Goal: Find specific page/section: Find specific page/section

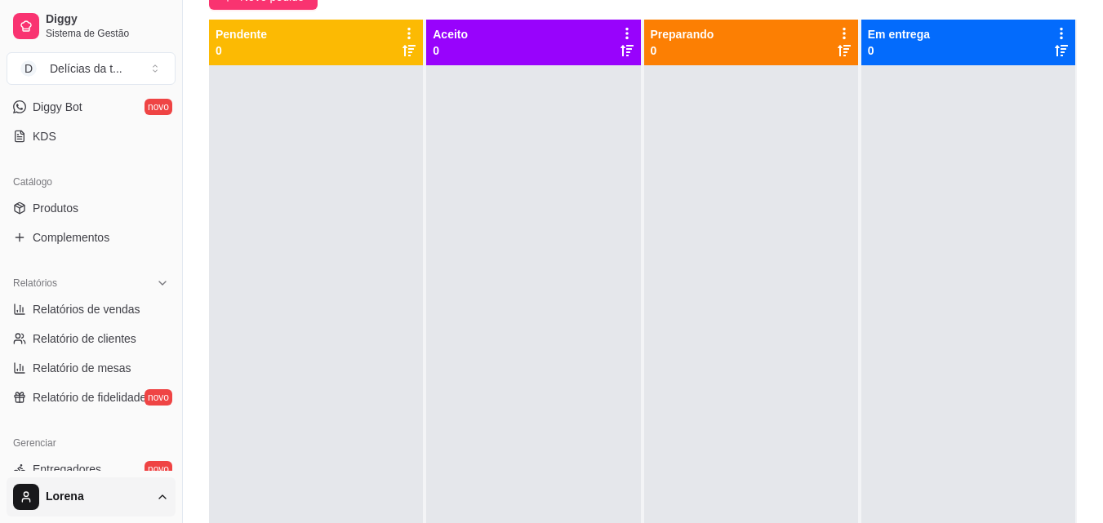
scroll to position [408, 0]
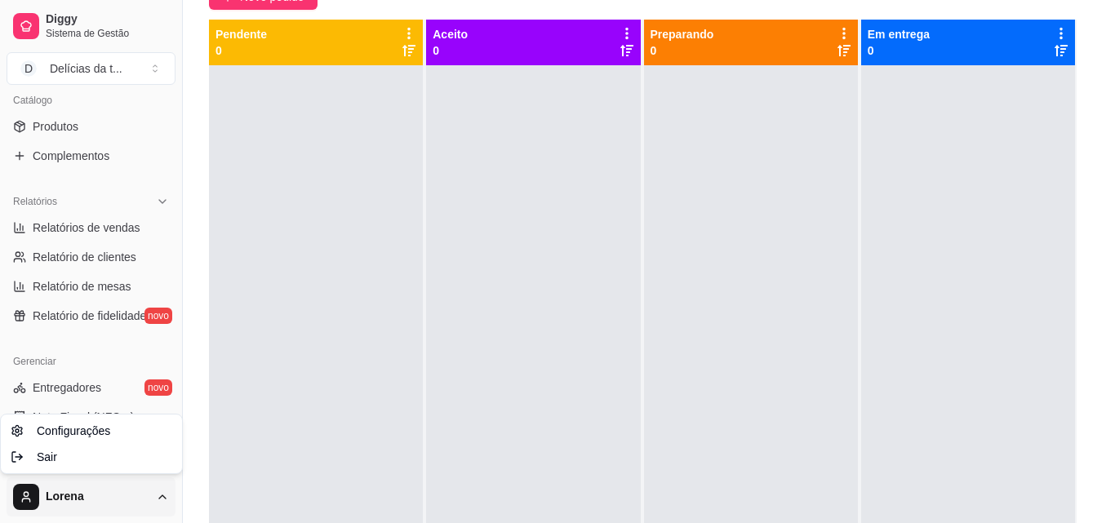
click at [158, 360] on html "Diggy Sistema de Gestão D Delícias da t ... Loja fechada Diggy Pro até 04/09 Ac…" at bounding box center [557, 98] width 1115 height 523
click at [265, 360] on html "Diggy Sistema de Gestão D Delícias da t ... Loja fechada Diggy Pro até 04/09 Ac…" at bounding box center [557, 98] width 1115 height 523
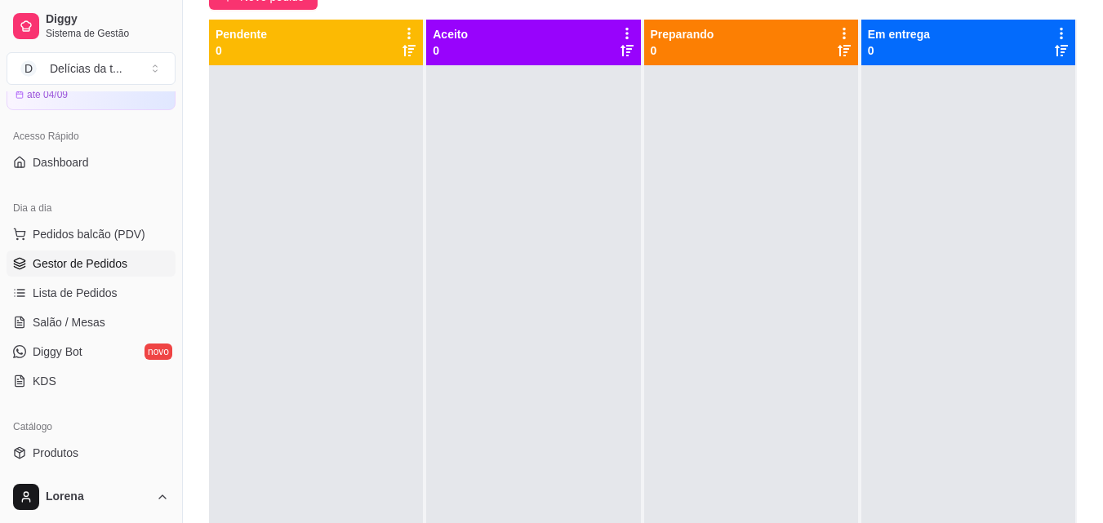
scroll to position [163, 0]
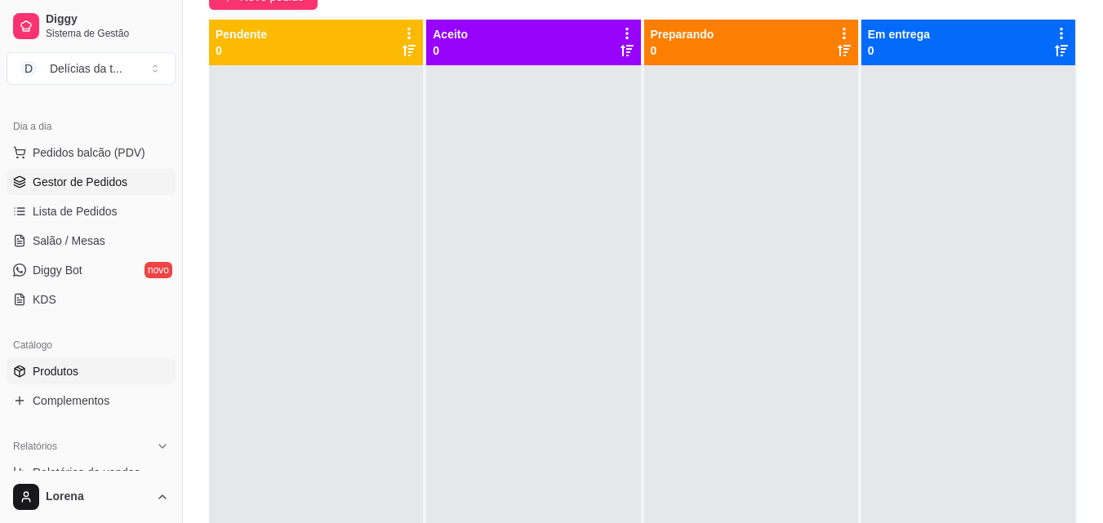
click at [105, 372] on link "Produtos" at bounding box center [91, 371] width 169 height 26
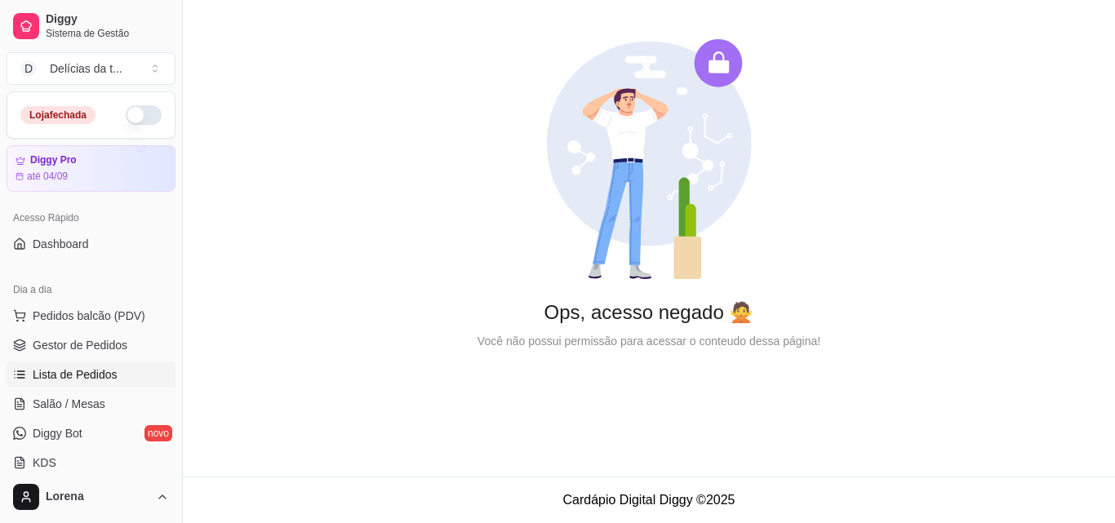
click at [99, 364] on link "Lista de Pedidos" at bounding box center [91, 375] width 169 height 26
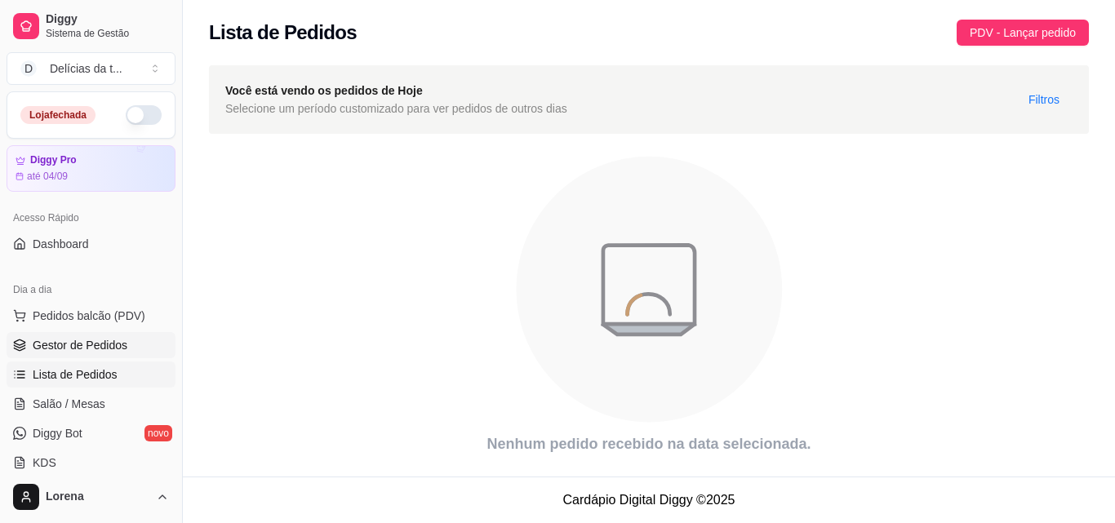
click at [84, 345] on span "Gestor de Pedidos" at bounding box center [80, 345] width 95 height 16
